Goal: Task Accomplishment & Management: Complete application form

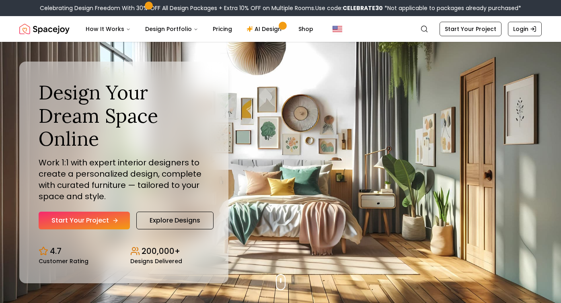
click at [112, 217] on icon "Hero section" at bounding box center [115, 220] width 6 height 6
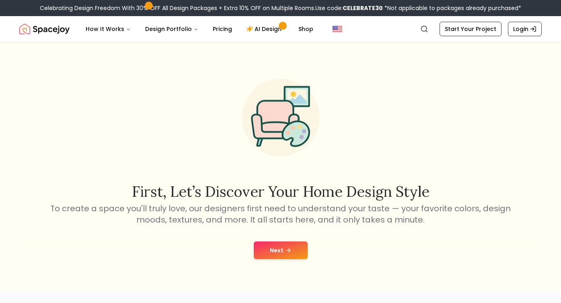
click at [276, 252] on button "Next" at bounding box center [281, 250] width 54 height 18
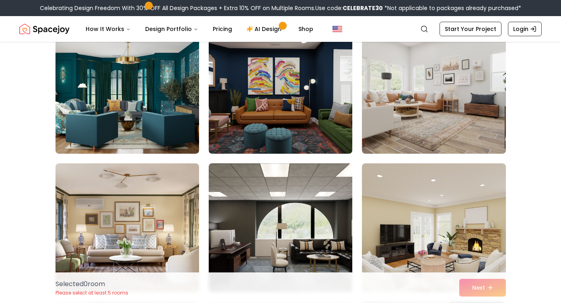
scroll to position [487, 0]
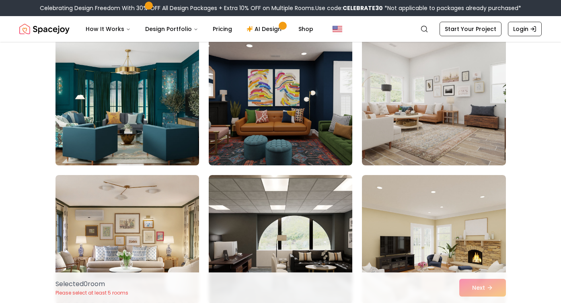
click at [159, 110] on img at bounding box center [127, 100] width 151 height 135
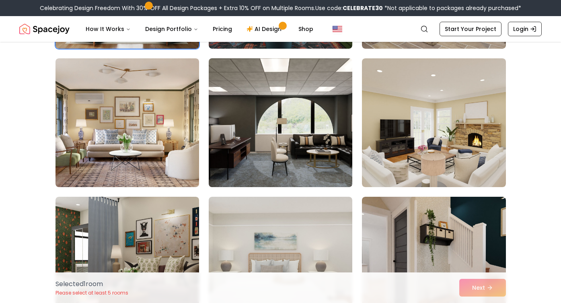
scroll to position [604, 0]
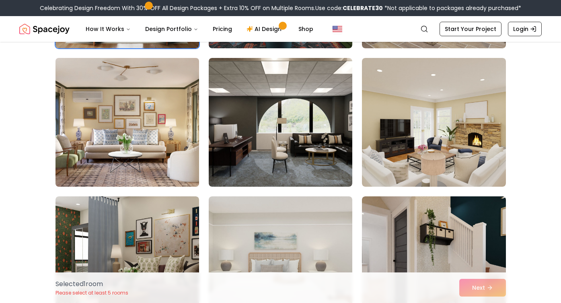
click at [153, 118] on img at bounding box center [127, 122] width 151 height 135
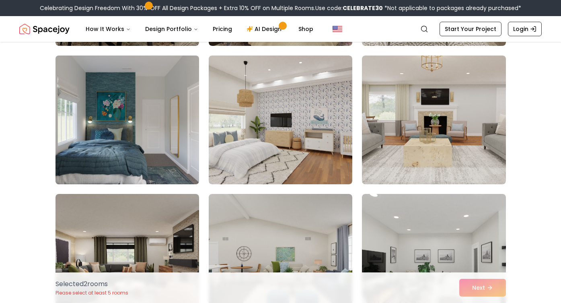
scroll to position [2266, 0]
click at [153, 134] on img at bounding box center [127, 119] width 151 height 135
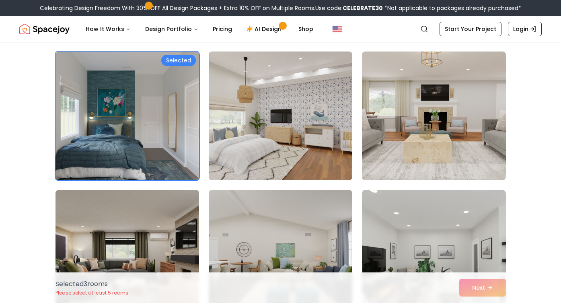
scroll to position [2253, 0]
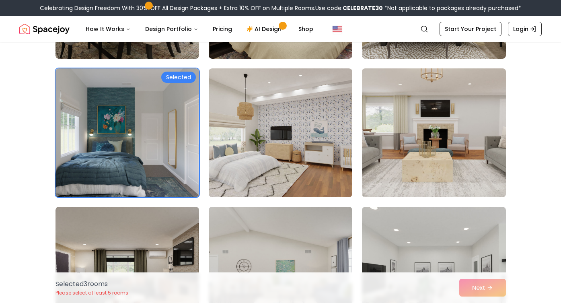
click at [402, 157] on img at bounding box center [433, 132] width 151 height 135
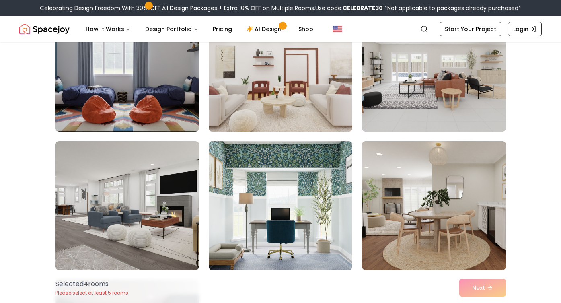
scroll to position [4394, 0]
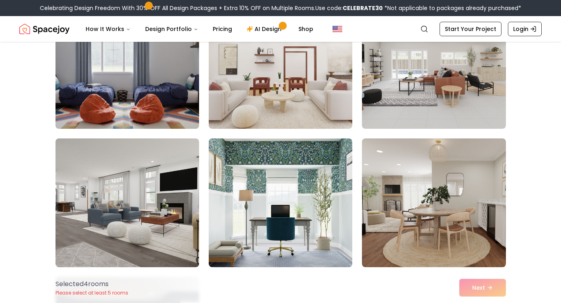
click at [140, 97] on img at bounding box center [127, 64] width 151 height 135
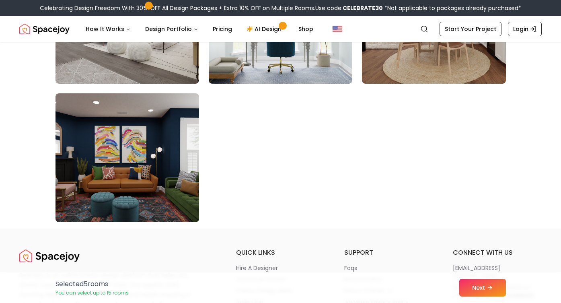
scroll to position [4578, 0]
click at [484, 282] on button "Next" at bounding box center [482, 287] width 47 height 18
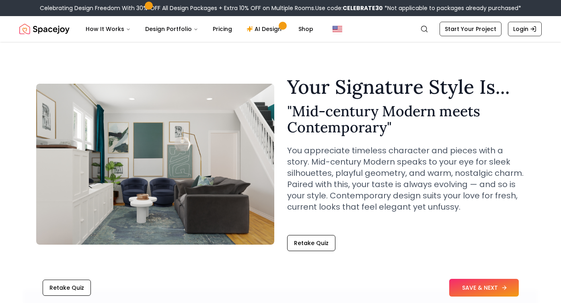
click at [471, 290] on button "SAVE & NEXT" at bounding box center [484, 287] width 70 height 18
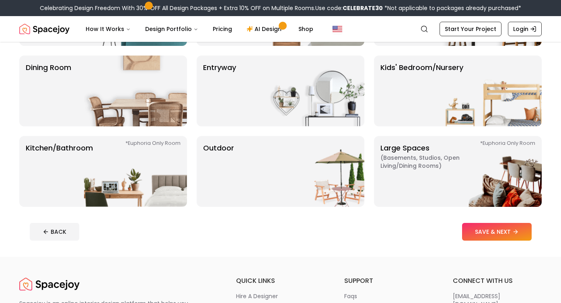
scroll to position [136, 0]
